Goal: Task Accomplishment & Management: Manage account settings

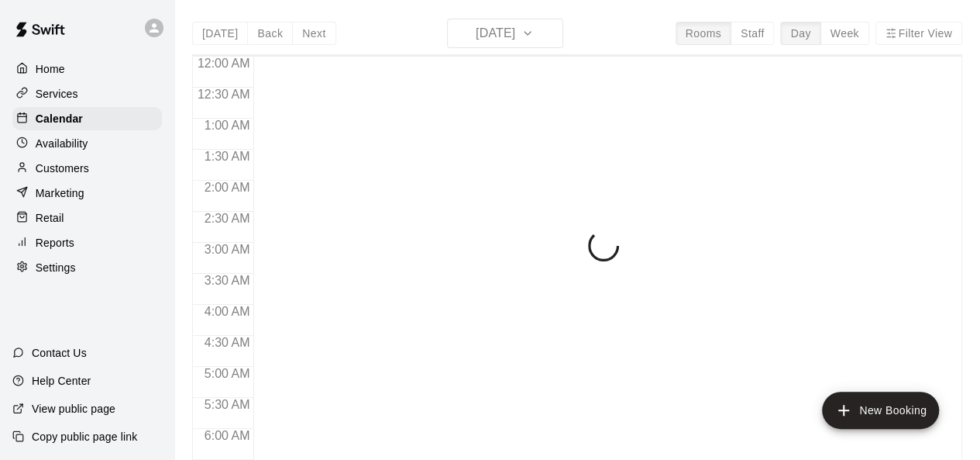
scroll to position [974, 0]
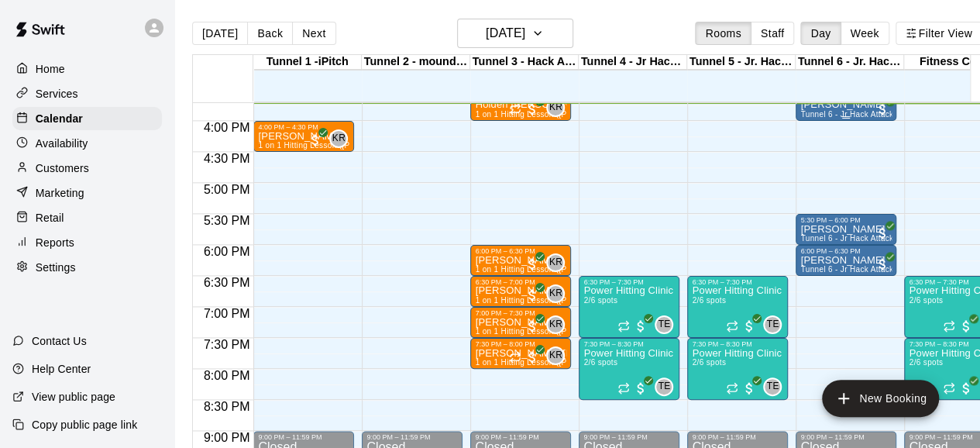
click at [820, 109] on div "[PERSON_NAME] Tunnel 6 - Jr Hack Attack Rental (Baseball OR Softball)" at bounding box center [845, 324] width 91 height 448
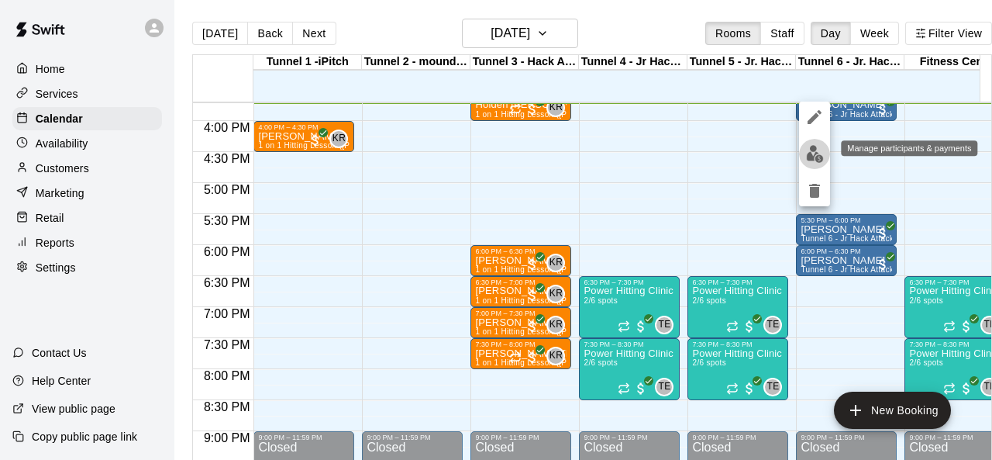
click at [811, 157] on img "edit" at bounding box center [815, 154] width 18 height 18
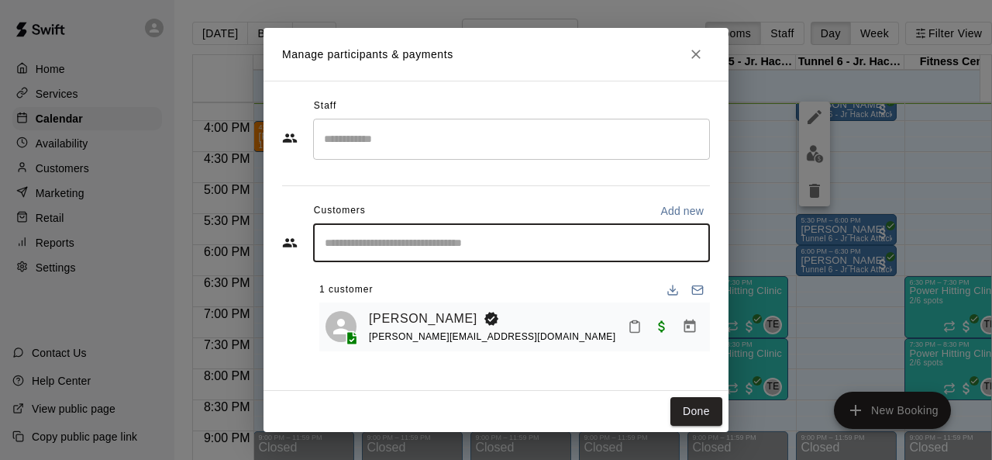
click at [380, 243] on input "Start typing to search customers..." at bounding box center [511, 242] width 383 height 15
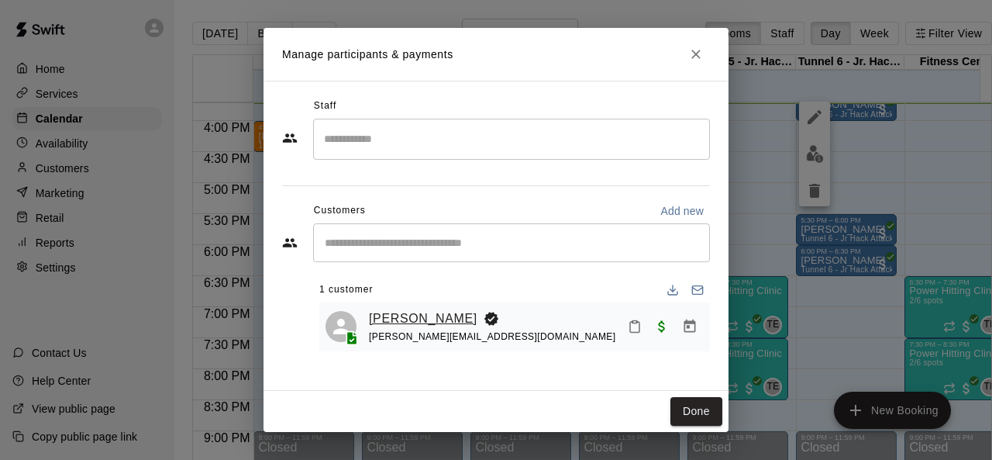
click at [418, 318] on link "[PERSON_NAME]" at bounding box center [423, 318] width 108 height 20
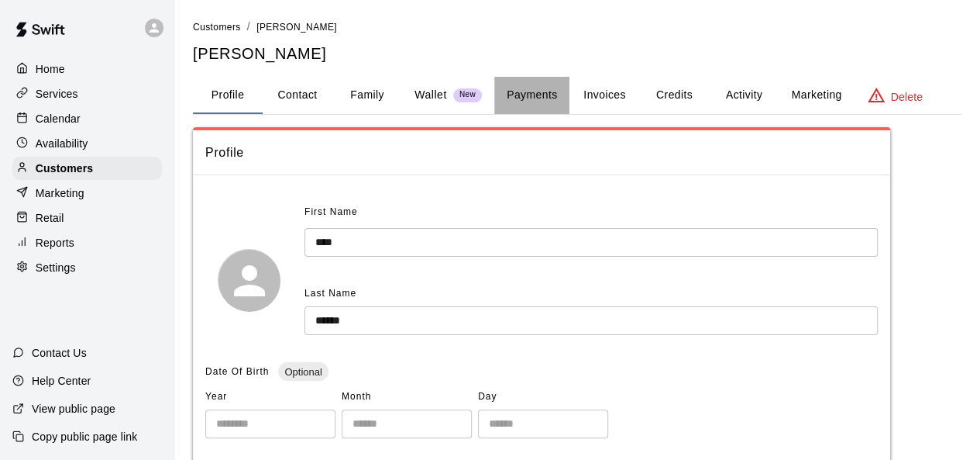
click at [538, 94] on button "Payments" at bounding box center [531, 95] width 75 height 37
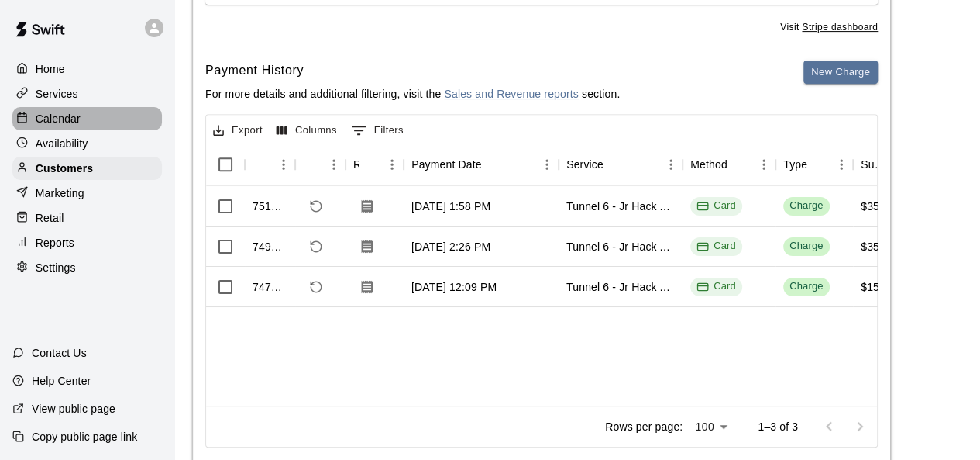
click at [77, 126] on p "Calendar" at bounding box center [58, 118] width 45 height 15
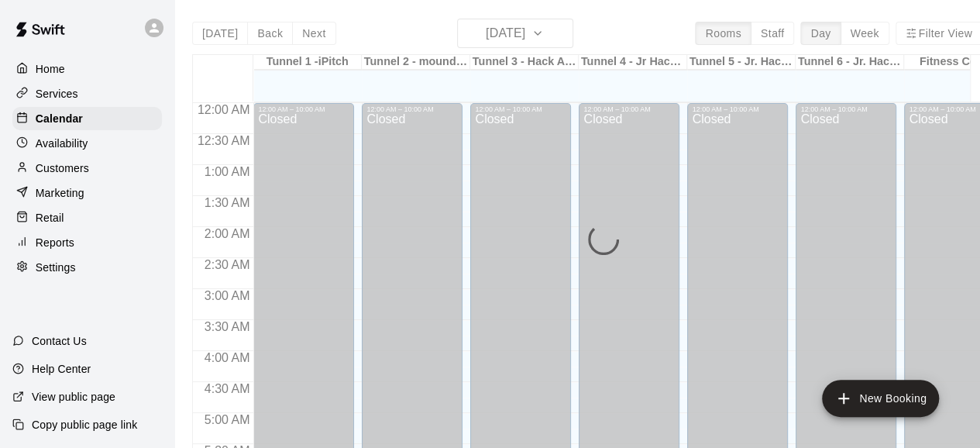
scroll to position [975, 0]
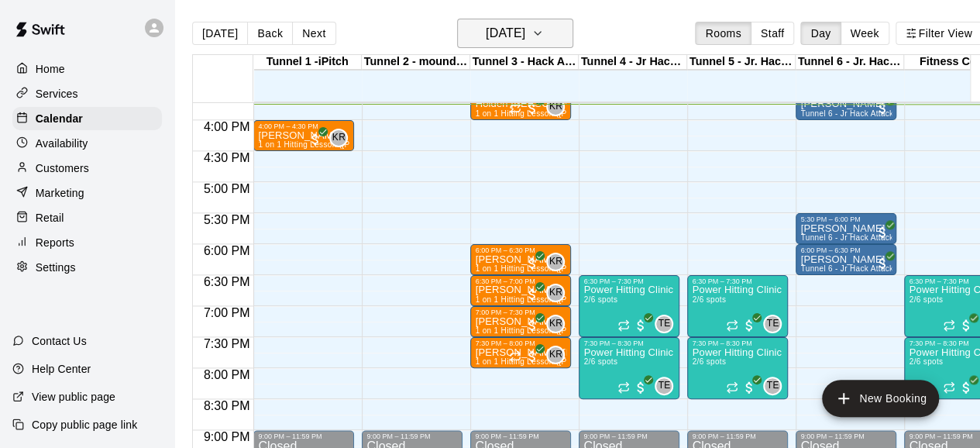
click at [521, 39] on h6 "[DATE]" at bounding box center [506, 33] width 40 height 22
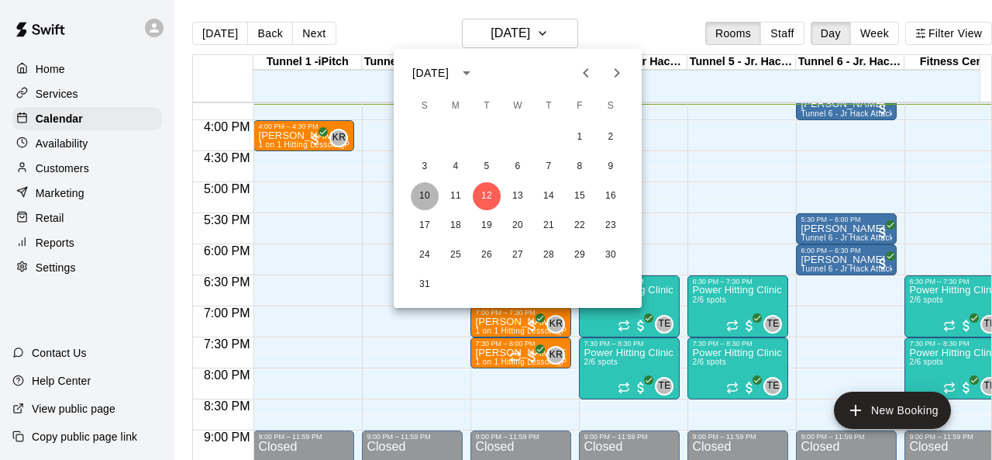
click at [420, 196] on button "10" at bounding box center [425, 196] width 28 height 28
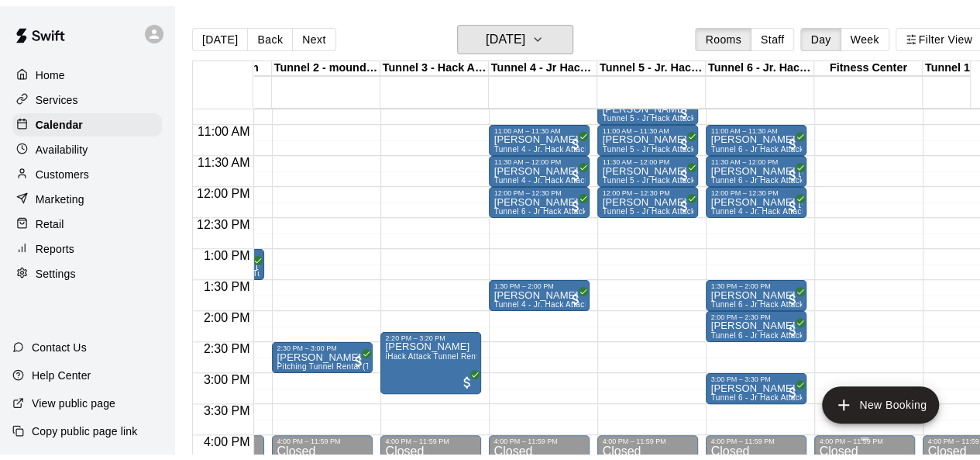
scroll to position [666, 90]
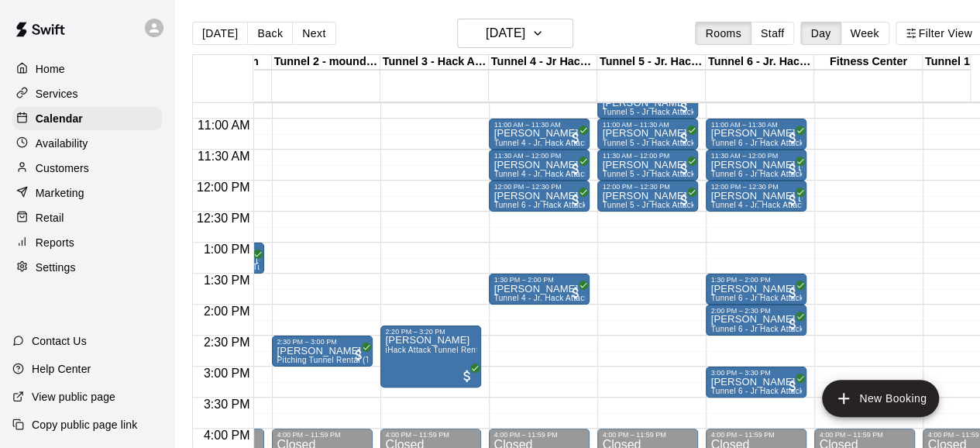
click at [76, 171] on p "Customers" at bounding box center [62, 167] width 53 height 15
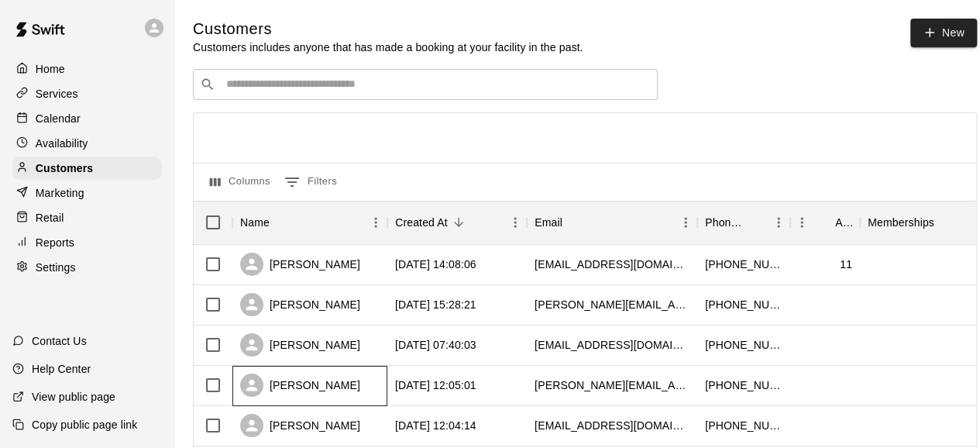
click at [312, 391] on div "[PERSON_NAME]" at bounding box center [300, 384] width 120 height 23
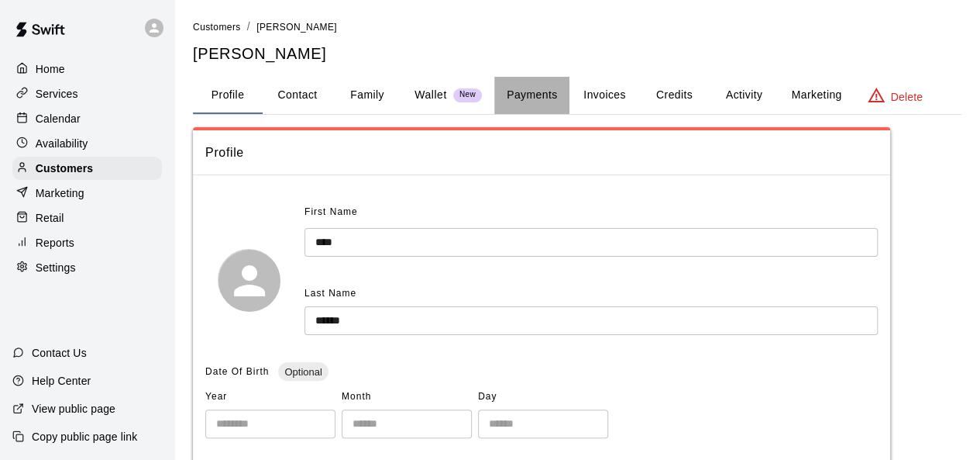
click at [539, 97] on button "Payments" at bounding box center [531, 95] width 75 height 37
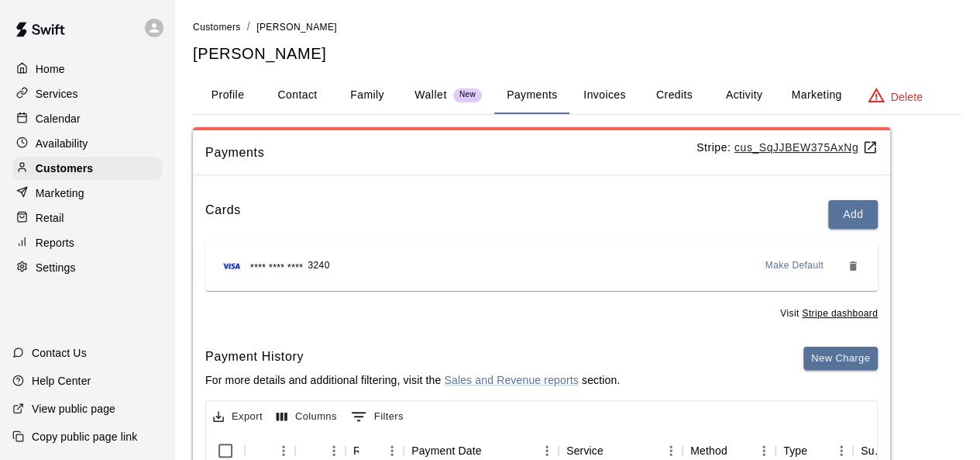
click at [360, 88] on button "Family" at bounding box center [367, 95] width 70 height 37
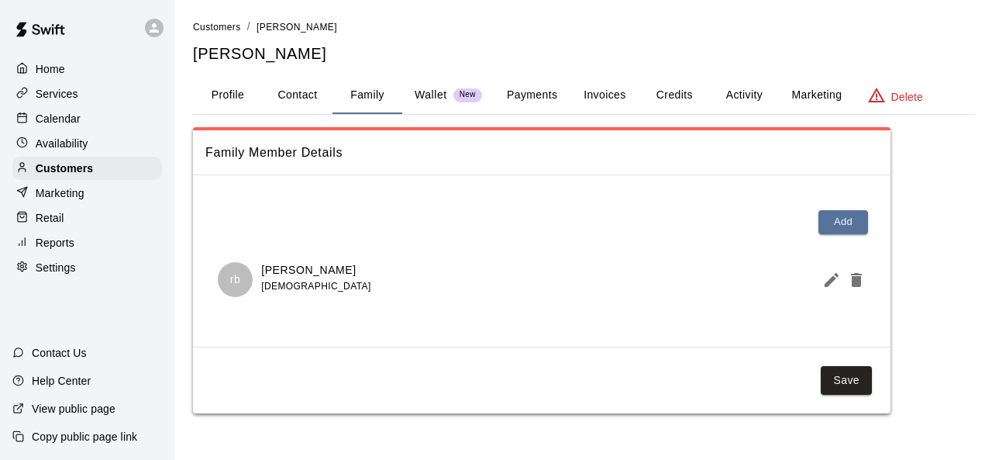
click at [229, 99] on button "Profile" at bounding box center [228, 95] width 70 height 37
